Goal: Check status: Check status

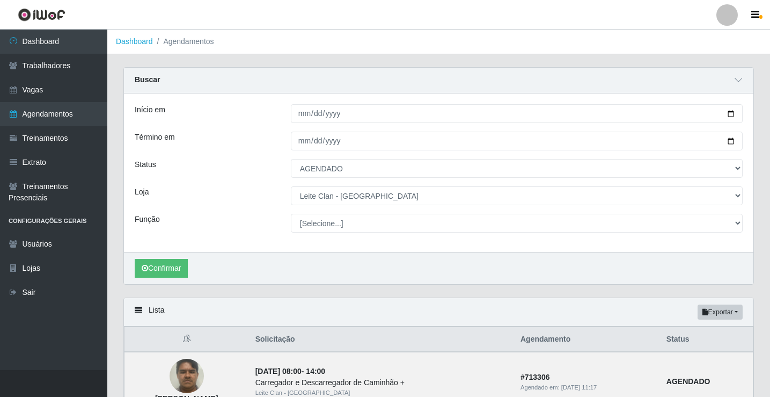
select select "AGENDADO"
select select "452"
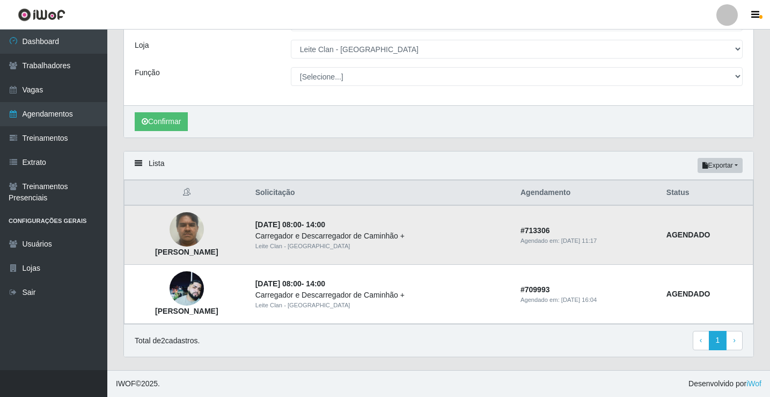
drag, startPoint x: 158, startPoint y: 253, endPoint x: 273, endPoint y: 253, distance: 114.9
click at [249, 253] on td "[PERSON_NAME]" at bounding box center [187, 235] width 125 height 60
click at [249, 251] on td "[PERSON_NAME]" at bounding box center [187, 235] width 125 height 60
drag, startPoint x: 158, startPoint y: 250, endPoint x: 203, endPoint y: 253, distance: 45.2
click at [203, 253] on strong "[PERSON_NAME]" at bounding box center [186, 251] width 63 height 9
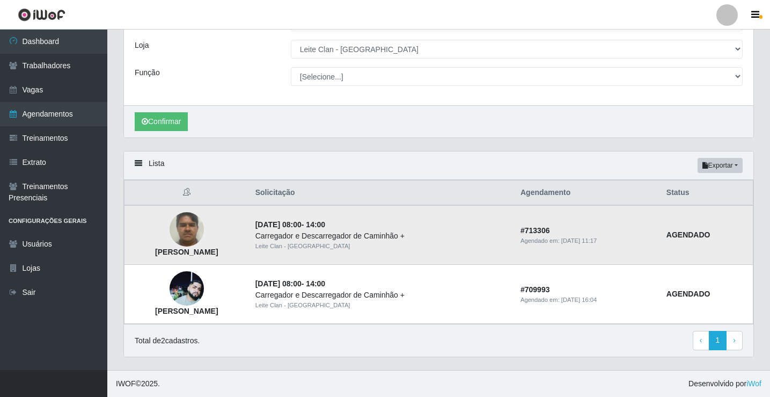
click at [219, 258] on td "[PERSON_NAME]" at bounding box center [187, 235] width 125 height 60
click at [314, 262] on td "[DATE] 08:00 - 14:00 Carregador e Descarregador de Caminhão + Leite Clan - [GEO…" at bounding box center [381, 235] width 265 height 60
drag, startPoint x: 221, startPoint y: 286, endPoint x: 182, endPoint y: 383, distance: 104.8
